Goal: Transaction & Acquisition: Purchase product/service

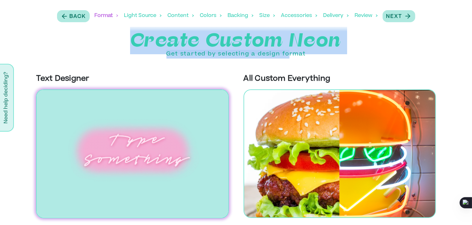
drag, startPoint x: 131, startPoint y: 36, endPoint x: 289, endPoint y: 57, distance: 159.3
click at [289, 57] on div "Create Custom Neon Get started by selecting a design format" at bounding box center [236, 44] width 472 height 27
click at [270, 54] on p "Get started by selecting a design format" at bounding box center [236, 54] width 472 height 9
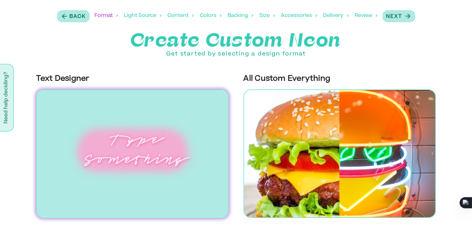
scroll to position [1, 0]
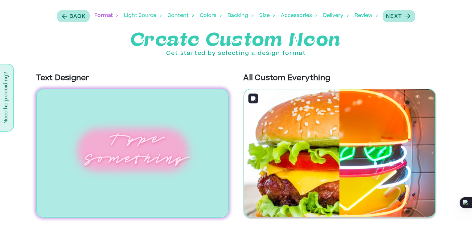
click at [275, 135] on img at bounding box center [340, 153] width 193 height 129
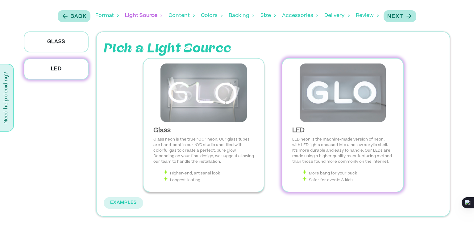
click at [199, 139] on p "Glass neon is the true “OG” neon. Our glass tubes are hand-bent in our NYC stud…" at bounding box center [203, 151] width 101 height 28
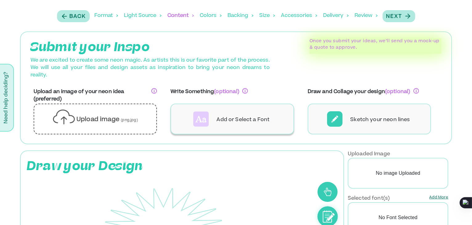
click at [243, 127] on div "Add or Select a Font" at bounding box center [233, 119] width 124 height 31
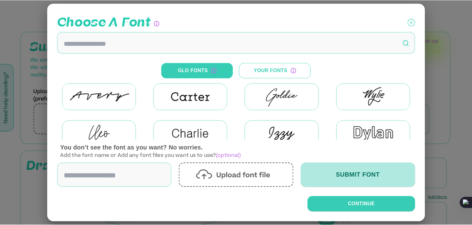
scroll to position [121, 0]
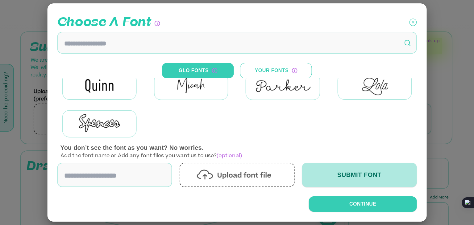
click at [412, 22] on icon at bounding box center [412, 22] width 7 height 15
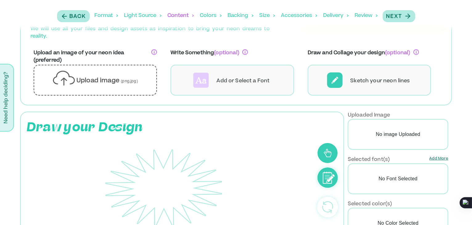
scroll to position [0, 0]
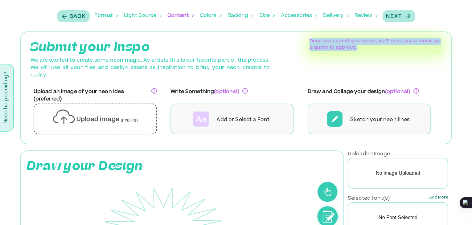
drag, startPoint x: 310, startPoint y: 40, endPoint x: 376, endPoint y: 45, distance: 65.9
click at [376, 45] on p "Once you submit your ideas, we’ll send you a mock-up & quote to approve." at bounding box center [376, 44] width 132 height 13
click at [376, 47] on p "Once you submit your ideas, we’ll send you a mock-up & quote to approve." at bounding box center [376, 44] width 132 height 13
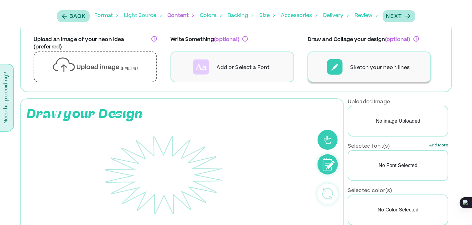
scroll to position [62, 0]
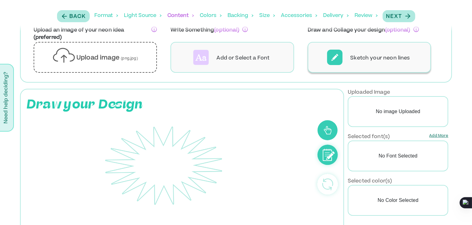
click at [346, 56] on div "Sketch your neon lines" at bounding box center [370, 57] width 124 height 31
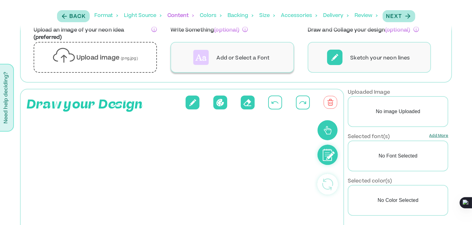
scroll to position [146, 0]
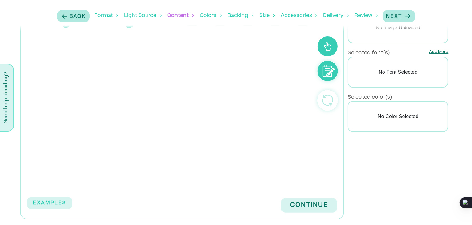
drag, startPoint x: 160, startPoint y: 88, endPoint x: 179, endPoint y: 83, distance: 19.8
click at [124, 86] on rect at bounding box center [164, 108] width 256 height 139
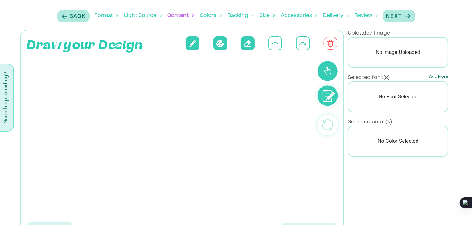
scroll to position [84, 0]
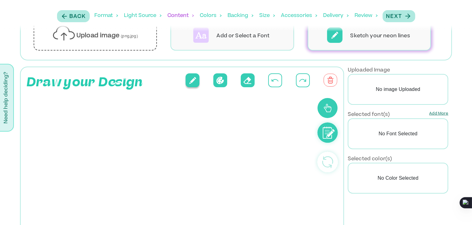
click at [197, 80] on button at bounding box center [193, 80] width 14 height 14
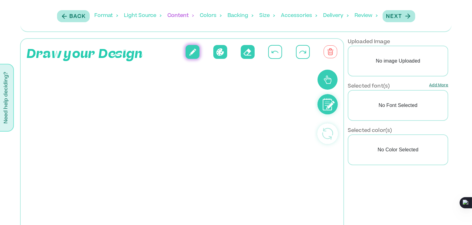
scroll to position [146, 0]
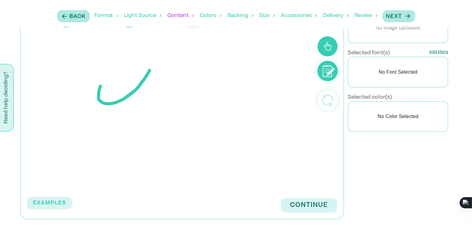
drag, startPoint x: 123, startPoint y: 99, endPoint x: 145, endPoint y: 99, distance: 22.2
click at [144, 99] on icon at bounding box center [164, 108] width 256 height 139
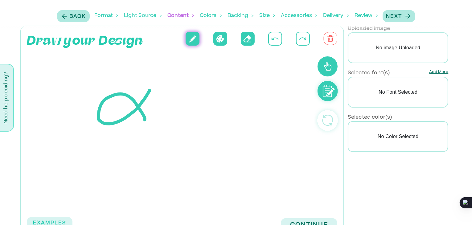
scroll to position [115, 0]
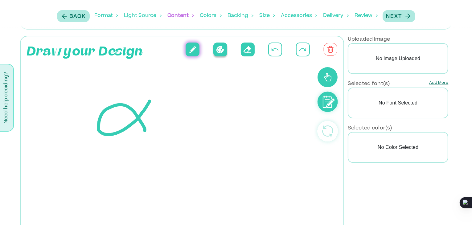
click at [221, 49] on icon at bounding box center [221, 49] width 8 height 7
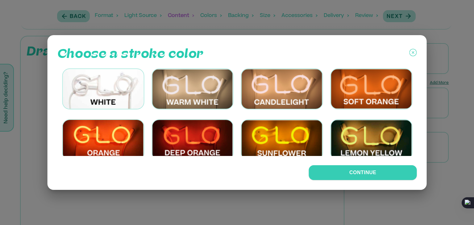
click at [126, 92] on img at bounding box center [103, 89] width 82 height 41
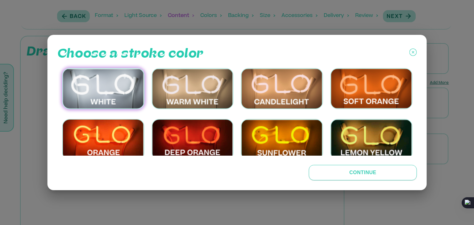
click at [338, 170] on button "Continue" at bounding box center [363, 172] width 108 height 15
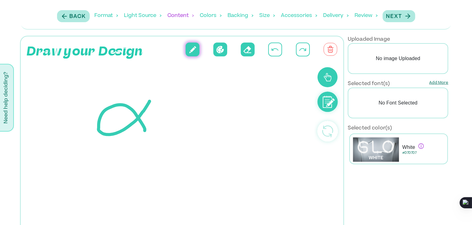
scroll to position [158, 0]
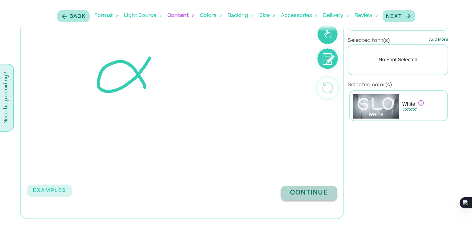
click at [300, 193] on button "Continue" at bounding box center [309, 193] width 56 height 15
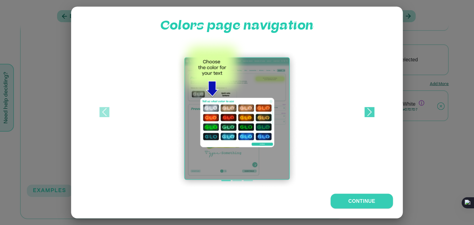
click at [367, 109] on span at bounding box center [370, 112] width 10 height 10
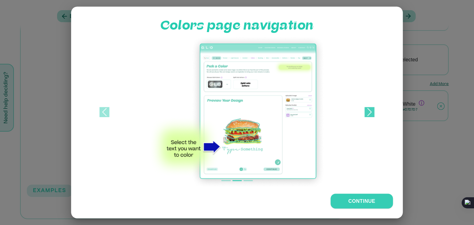
click at [367, 109] on span at bounding box center [370, 112] width 10 height 10
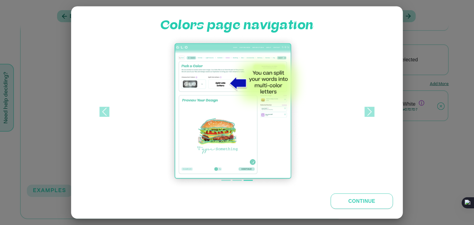
click at [365, 202] on button "Continue" at bounding box center [361, 201] width 62 height 15
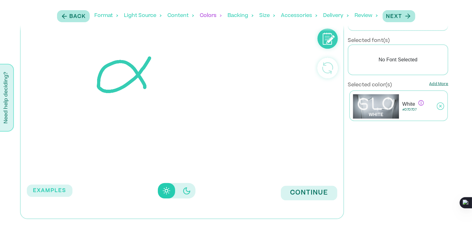
click at [187, 193] on icon "Disabled elevation buttons" at bounding box center [186, 190] width 7 height 7
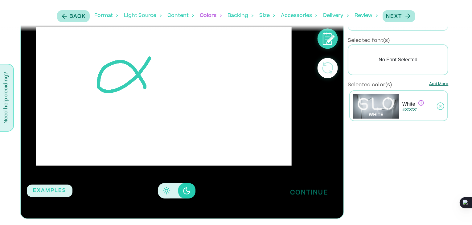
click at [308, 201] on button "Continue" at bounding box center [309, 193] width 56 height 15
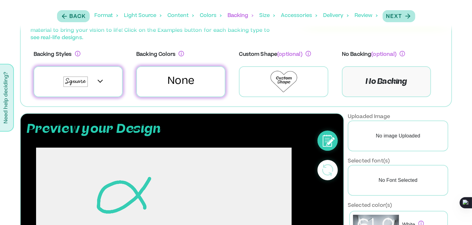
scroll to position [35, 0]
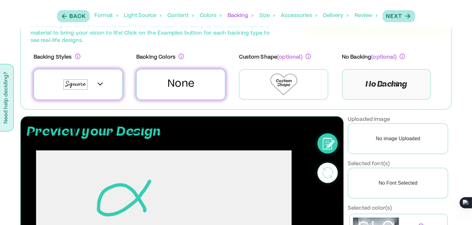
click at [386, 179] on p "No Font Selected" at bounding box center [398, 183] width 101 height 31
click at [395, 143] on p "No image Uploaded" at bounding box center [398, 138] width 101 height 31
drag, startPoint x: 126, startPoint y: 74, endPoint x: 178, endPoint y: 74, distance: 51.8
click at [178, 74] on div "Backing Styles Backing Colors None Custom Shape (optional) No Backing (optional…" at bounding box center [232, 77] width 419 height 52
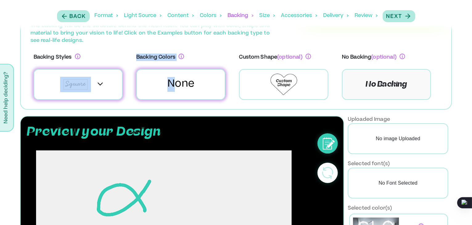
click at [114, 83] on div at bounding box center [78, 84] width 89 height 31
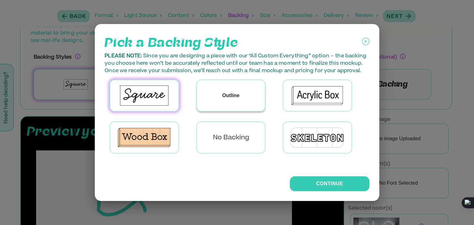
click at [234, 105] on div "Outline" at bounding box center [231, 95] width 68 height 31
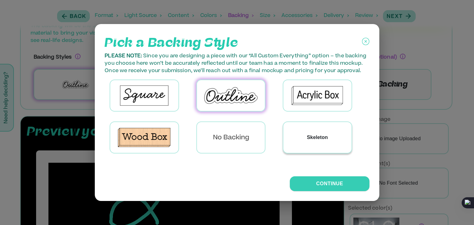
click at [325, 139] on p "Skeleton" at bounding box center [317, 137] width 21 height 7
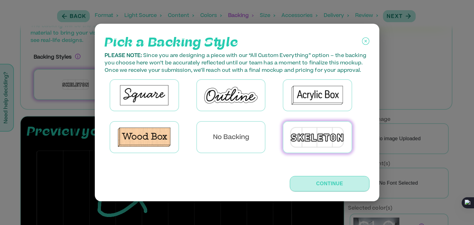
click at [310, 185] on button "Continue" at bounding box center [329, 183] width 79 height 15
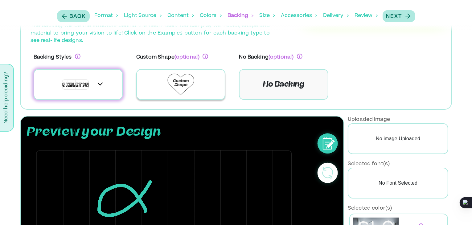
click at [195, 81] on div at bounding box center [180, 84] width 89 height 31
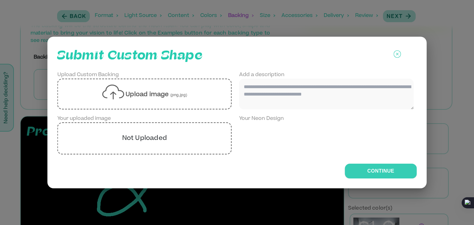
click at [393, 47] on icon at bounding box center [396, 54] width 7 height 15
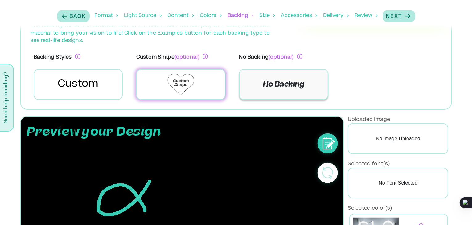
click at [284, 81] on p "No Backing" at bounding box center [283, 84] width 89 height 31
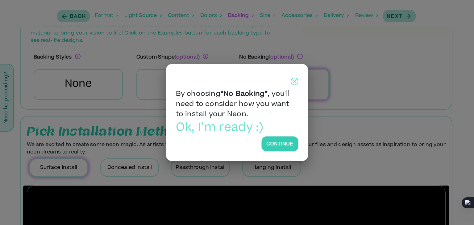
click at [294, 80] on icon at bounding box center [294, 81] width 7 height 15
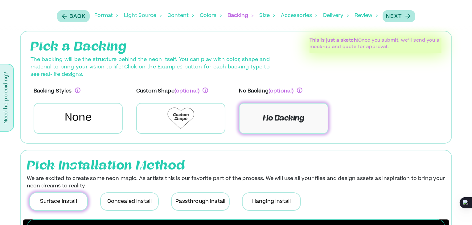
scroll to position [0, 0]
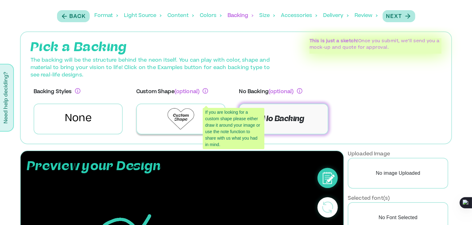
click at [197, 107] on div at bounding box center [180, 119] width 89 height 31
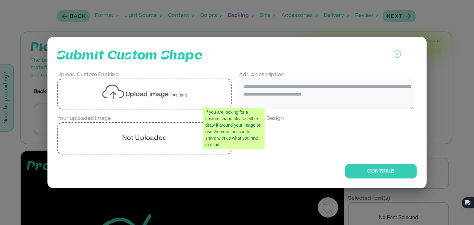
click at [397, 47] on icon at bounding box center [396, 54] width 7 height 15
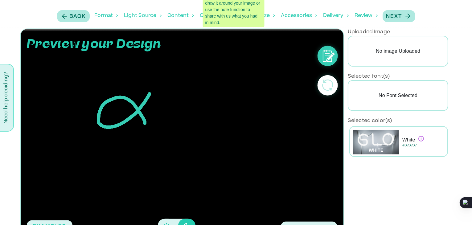
scroll to position [65, 0]
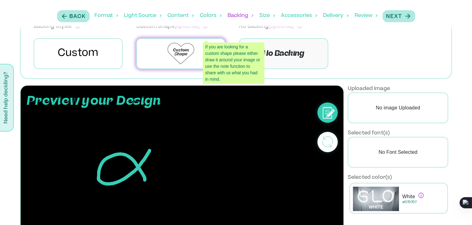
click at [376, 108] on p "No image Uploaded" at bounding box center [398, 108] width 101 height 31
click at [372, 136] on p "Selected font(s)" at bounding box center [369, 133] width 42 height 7
click at [377, 108] on p "No image Uploaded" at bounding box center [398, 108] width 101 height 31
click at [328, 143] on circle at bounding box center [328, 142] width 20 height 20
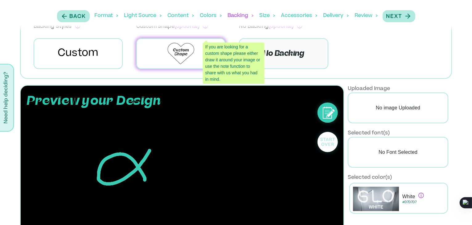
click at [324, 140] on circle at bounding box center [328, 142] width 20 height 20
click at [327, 143] on icon at bounding box center [328, 142] width 15 height 8
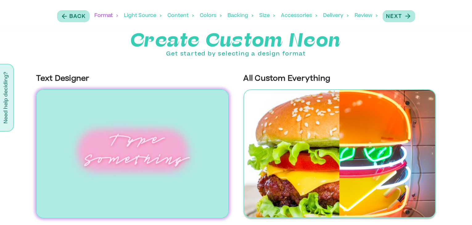
scroll to position [1, 0]
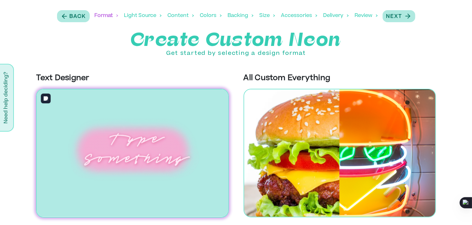
click at [138, 137] on img at bounding box center [132, 153] width 193 height 129
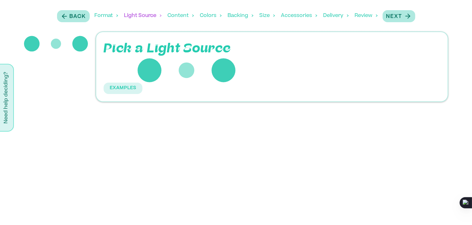
scroll to position [0, 0]
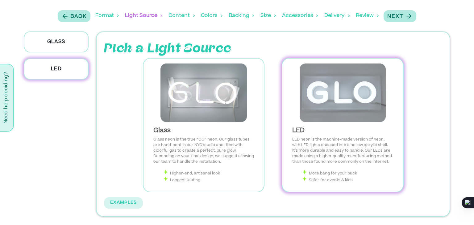
click at [326, 141] on p "LED neon is the machine-made version of neon, with LED lights encased into a ho…" at bounding box center [342, 151] width 101 height 28
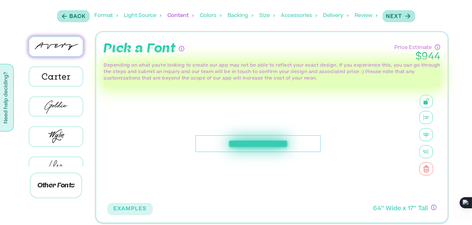
click at [269, 141] on div "**********" at bounding box center [258, 143] width 125 height 17
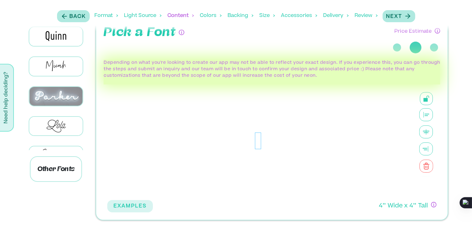
scroll to position [363, 0]
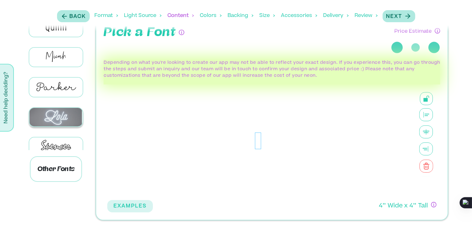
click at [59, 110] on img at bounding box center [56, 117] width 54 height 19
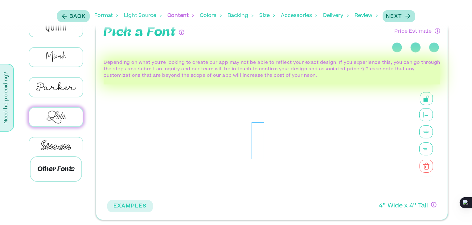
click at [261, 138] on div at bounding box center [258, 141] width 13 height 37
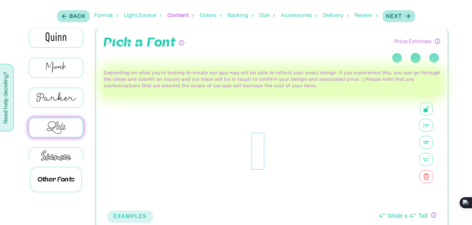
scroll to position [0, 0]
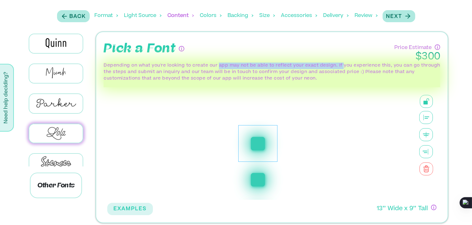
drag, startPoint x: 219, startPoint y: 63, endPoint x: 341, endPoint y: 64, distance: 121.9
click at [341, 64] on p "Depending on what you're looking to create our app may not be able to reflect y…" at bounding box center [272, 72] width 337 height 19
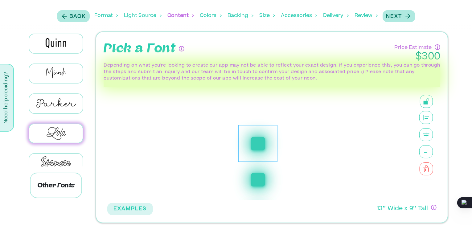
click at [196, 62] on div "Pick a Font Price Estimate $ 300" at bounding box center [272, 50] width 337 height 23
drag, startPoint x: 223, startPoint y: 64, endPoint x: 269, endPoint y: 66, distance: 45.7
click at [269, 66] on p "Depending on what you're looking to create our app may not be able to reflect y…" at bounding box center [272, 72] width 337 height 19
click at [307, 66] on p "Depending on what you're looking to create our app may not be able to reflect y…" at bounding box center [272, 72] width 337 height 19
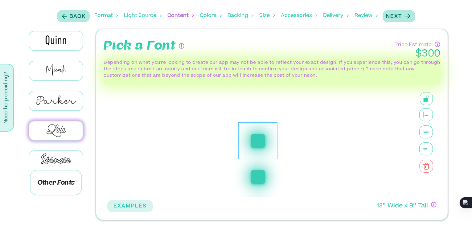
click at [427, 134] on icon at bounding box center [427, 132] width 14 height 13
click at [424, 114] on icon at bounding box center [427, 114] width 14 height 13
click at [426, 131] on rect at bounding box center [426, 131] width 6 height 1
click at [428, 102] on button at bounding box center [426, 98] width 13 height 13
click at [431, 114] on icon at bounding box center [427, 114] width 14 height 13
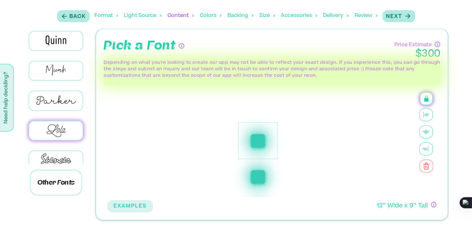
scroll to position [0, 0]
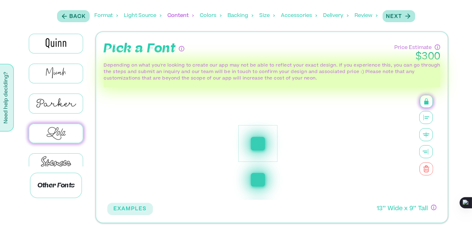
click at [266, 140] on div "*****" at bounding box center [258, 143] width 39 height 37
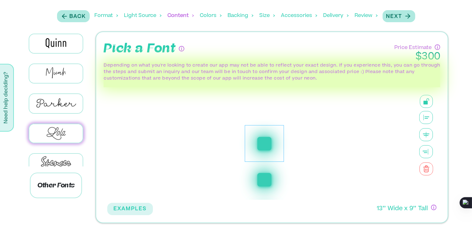
drag, startPoint x: 273, startPoint y: 145, endPoint x: 280, endPoint y: 145, distance: 7.7
click at [280, 145] on div "*****" at bounding box center [264, 143] width 39 height 37
click at [426, 134] on icon at bounding box center [427, 134] width 14 height 13
click at [394, 21] on button "Next" at bounding box center [399, 16] width 33 height 12
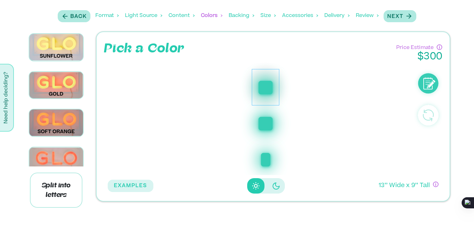
scroll to position [93, 0]
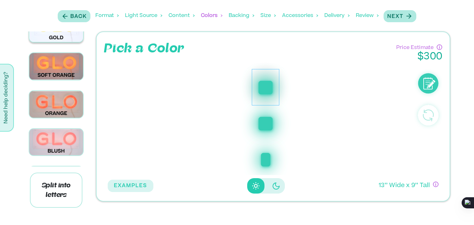
click at [67, 42] on img at bounding box center [56, 29] width 54 height 27
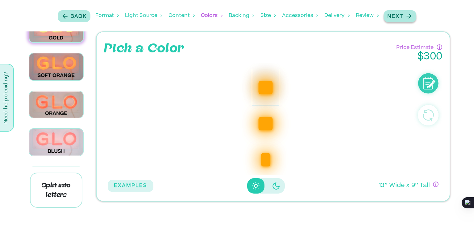
click at [395, 17] on p "Next" at bounding box center [395, 16] width 16 height 7
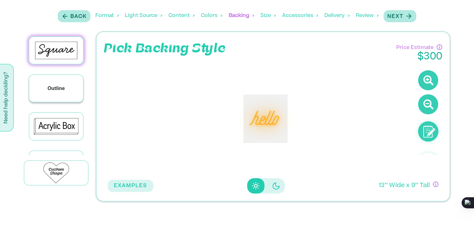
click at [46, 84] on div "Outline" at bounding box center [56, 88] width 54 height 27
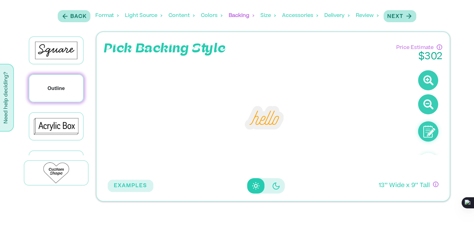
scroll to position [62, 0]
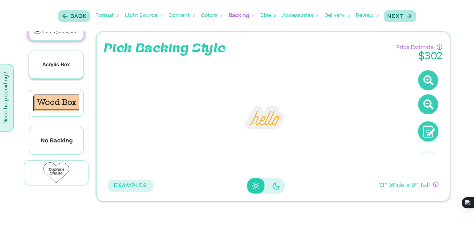
click at [67, 67] on div "Acrylic Box" at bounding box center [56, 64] width 54 height 27
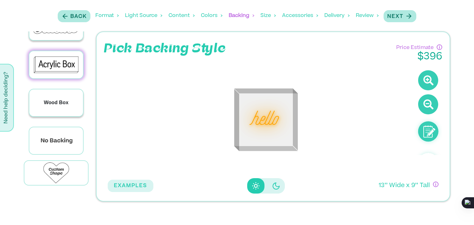
click at [57, 95] on div "Wood Box" at bounding box center [56, 102] width 54 height 27
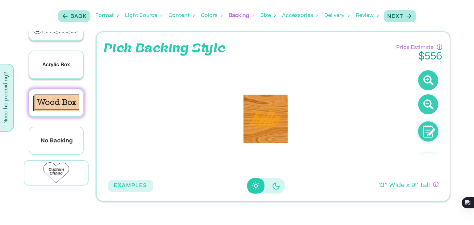
click at [64, 67] on div "Acrylic Box" at bounding box center [56, 64] width 54 height 27
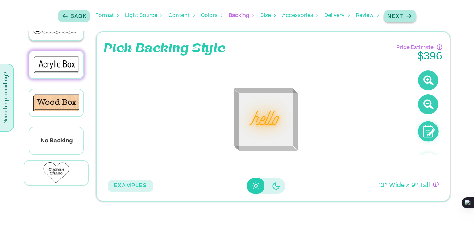
click at [399, 15] on p "Next" at bounding box center [395, 16] width 16 height 7
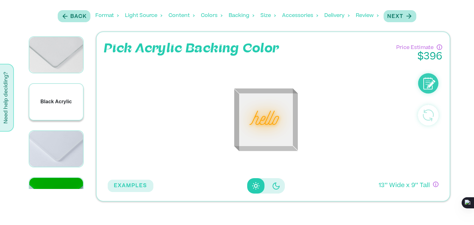
click at [61, 89] on div "Black Acrylic" at bounding box center [56, 102] width 54 height 36
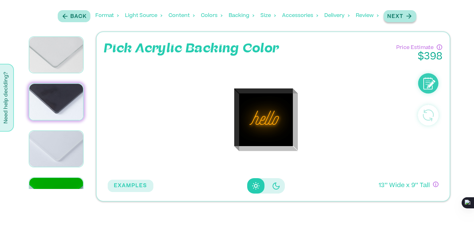
click at [396, 17] on p "Next" at bounding box center [395, 16] width 16 height 7
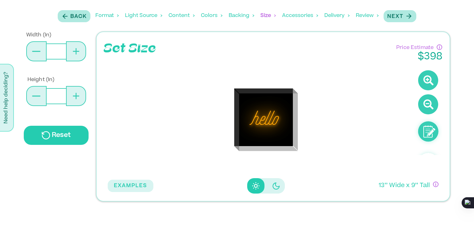
click at [79, 53] on icon at bounding box center [76, 51] width 6 height 6
type input "**"
click at [79, 53] on icon at bounding box center [76, 51] width 6 height 6
type input "**"
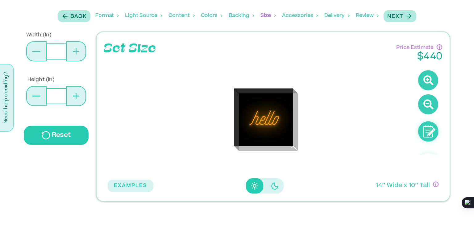
type input "**"
click at [79, 53] on icon at bounding box center [76, 51] width 6 height 6
type input "**"
click at [79, 53] on icon at bounding box center [76, 51] width 6 height 6
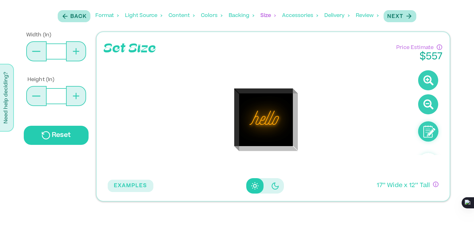
click at [79, 53] on icon at bounding box center [76, 51] width 6 height 6
type input "**"
click at [79, 53] on icon at bounding box center [76, 51] width 6 height 6
type input "**"
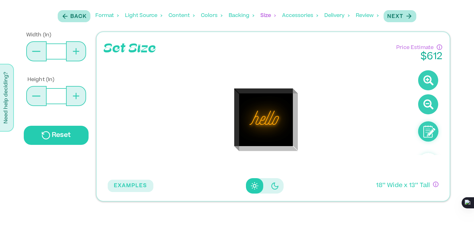
type input "**"
click at [79, 53] on icon at bounding box center [76, 51] width 6 height 6
type input "**"
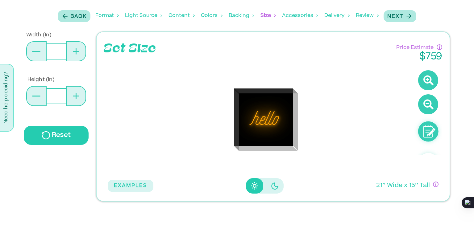
click at [79, 53] on icon at bounding box center [76, 51] width 6 height 6
type input "**"
click at [399, 20] on button "Next" at bounding box center [400, 16] width 33 height 12
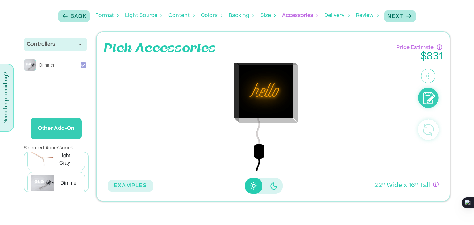
scroll to position [14, 0]
click at [60, 157] on p "Light Gray" at bounding box center [70, 154] width 22 height 15
click at [403, 20] on button "Next" at bounding box center [400, 16] width 33 height 12
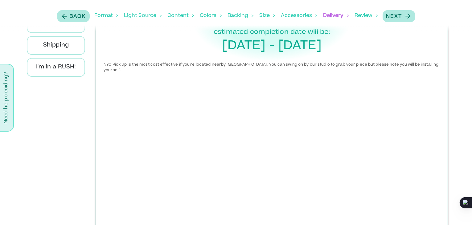
scroll to position [0, 0]
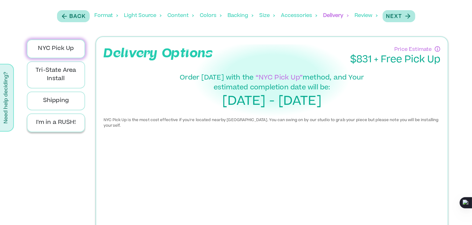
click at [53, 131] on div "I'm in a RUSH!" at bounding box center [56, 123] width 59 height 19
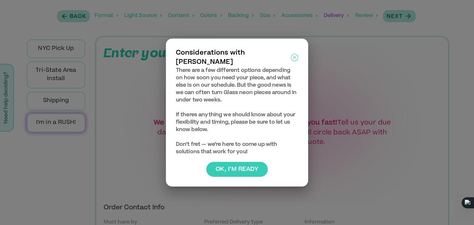
click at [291, 60] on icon at bounding box center [294, 57] width 7 height 15
